Goal: Information Seeking & Learning: Learn about a topic

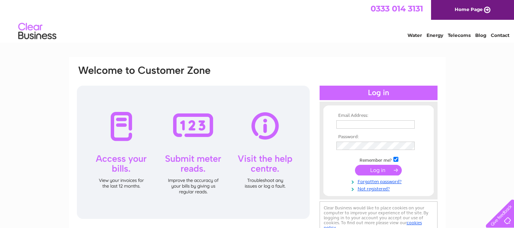
type input "egriffiths29@hotmail.com"
click at [373, 170] on input "submit" at bounding box center [378, 170] width 47 height 11
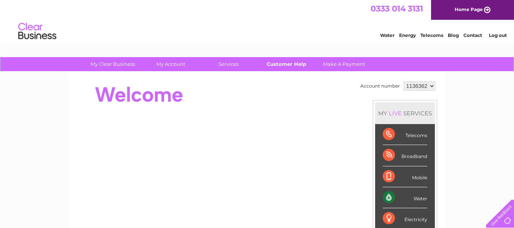
click at [287, 67] on link "Customer Help" at bounding box center [286, 64] width 63 height 14
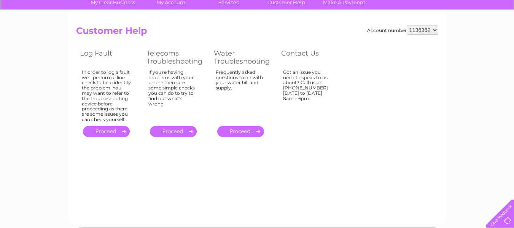
scroll to position [61, 0]
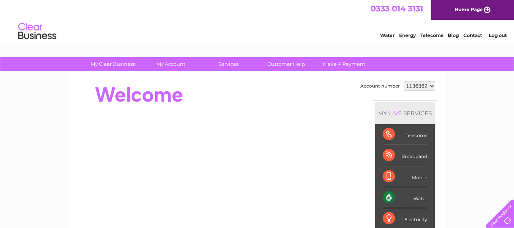
drag, startPoint x: 427, startPoint y: 86, endPoint x: 417, endPoint y: 87, distance: 9.6
click at [417, 87] on select "1136362" at bounding box center [419, 85] width 32 height 9
click at [403, 81] on select "1136362" at bounding box center [419, 85] width 32 height 9
